Goal: Information Seeking & Learning: Learn about a topic

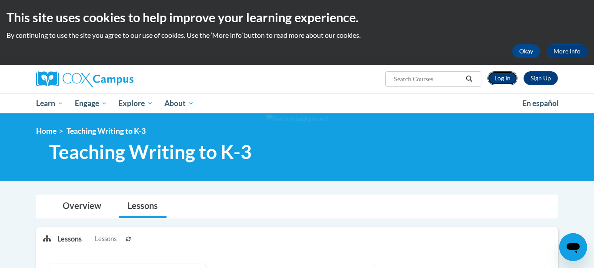
click at [503, 81] on link "Log In" at bounding box center [503, 78] width 30 height 14
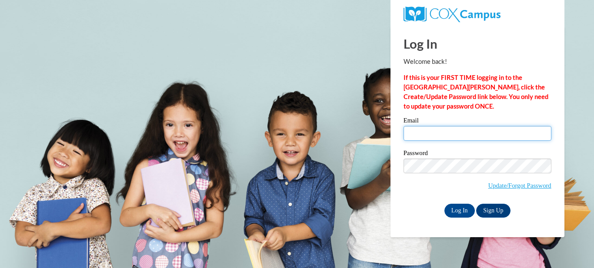
click at [475, 136] on input "Email" at bounding box center [478, 133] width 148 height 15
type input "vdamaso-ingram@tiger.breau.edu"
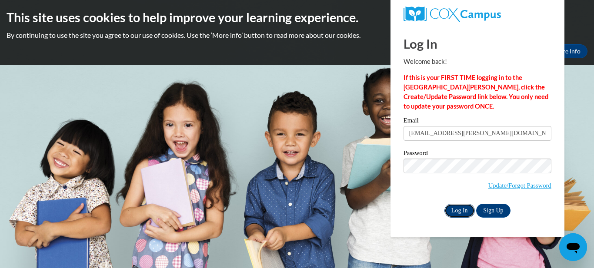
click at [469, 208] on input "Log In" at bounding box center [460, 211] width 30 height 14
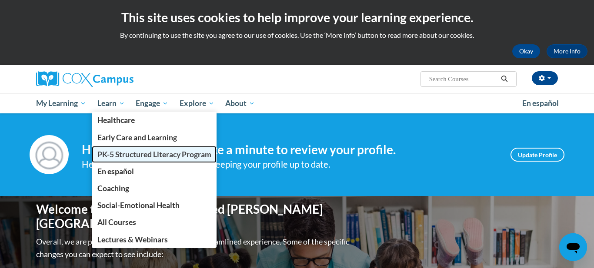
click at [144, 158] on span "PK-5 Structured Literacy Program" at bounding box center [154, 154] width 114 height 9
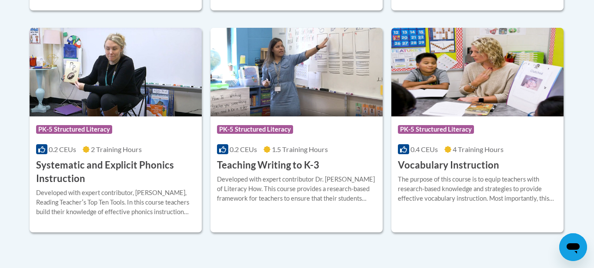
scroll to position [1037, 0]
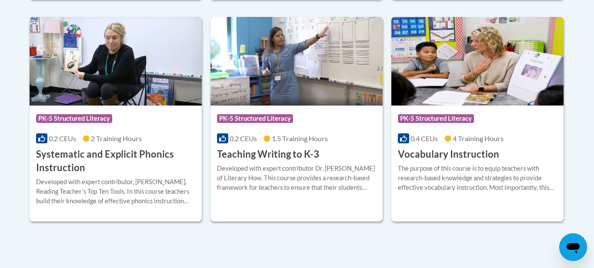
click at [332, 94] on img at bounding box center [297, 61] width 172 height 89
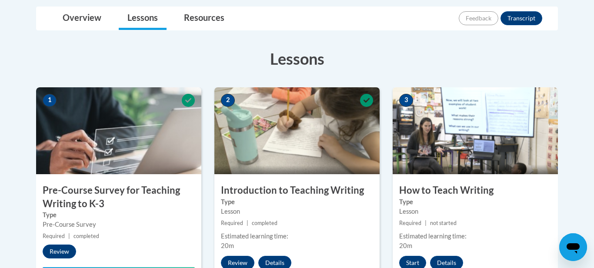
scroll to position [252, 0]
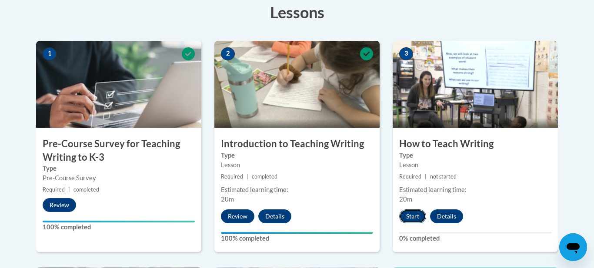
click at [416, 215] on button "Start" at bounding box center [412, 217] width 27 height 14
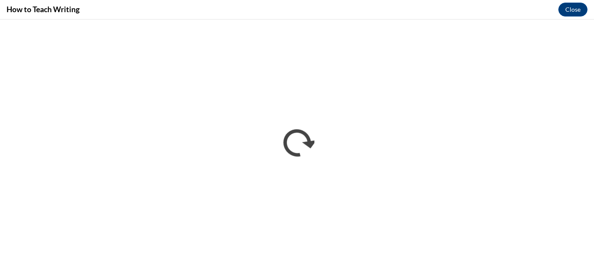
scroll to position [0, 0]
